Goal: Task Accomplishment & Management: Manage account settings

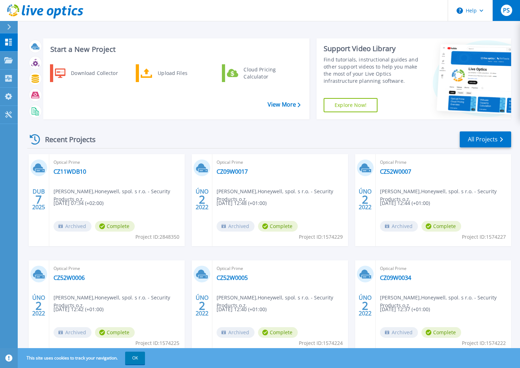
click at [506, 13] on span "PS" at bounding box center [506, 10] width 7 height 6
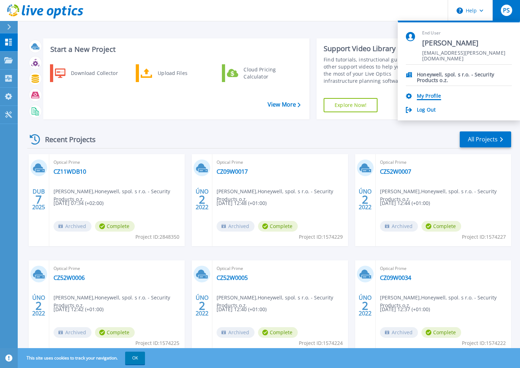
click at [424, 94] on link "My Profile" at bounding box center [429, 96] width 24 height 7
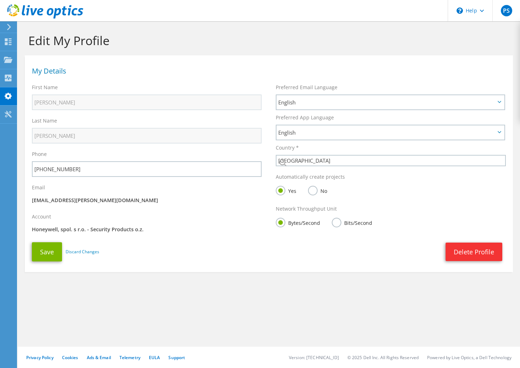
select select "55"
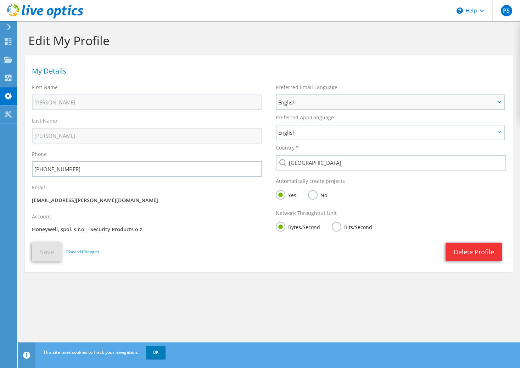
click at [299, 103] on span "English" at bounding box center [386, 102] width 217 height 9
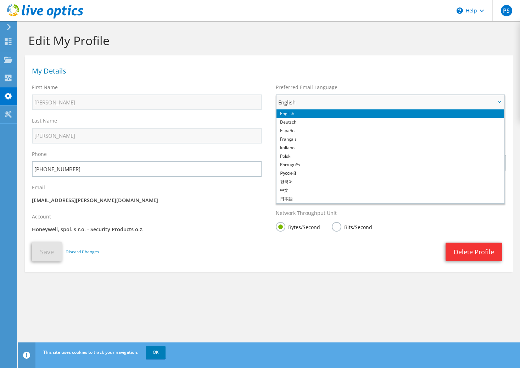
click at [299, 103] on span "English" at bounding box center [386, 102] width 217 height 9
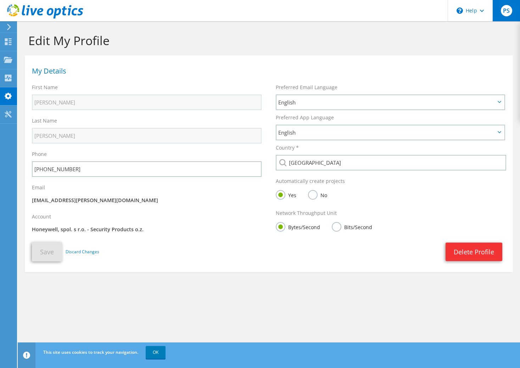
click at [502, 8] on span "PS" at bounding box center [506, 10] width 11 height 11
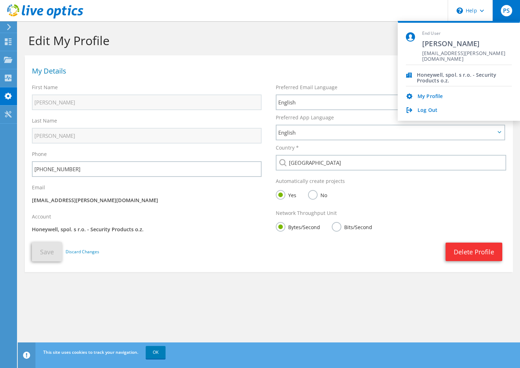
click at [436, 92] on div "My Profile Log Out" at bounding box center [459, 100] width 106 height 28
click at [443, 73] on div "Honeywell, spol. s r.o. - Security Products o.z." at bounding box center [464, 75] width 95 height 7
click at [423, 110] on link "Log Out" at bounding box center [428, 110] width 20 height 7
